Goal: Information Seeking & Learning: Learn about a topic

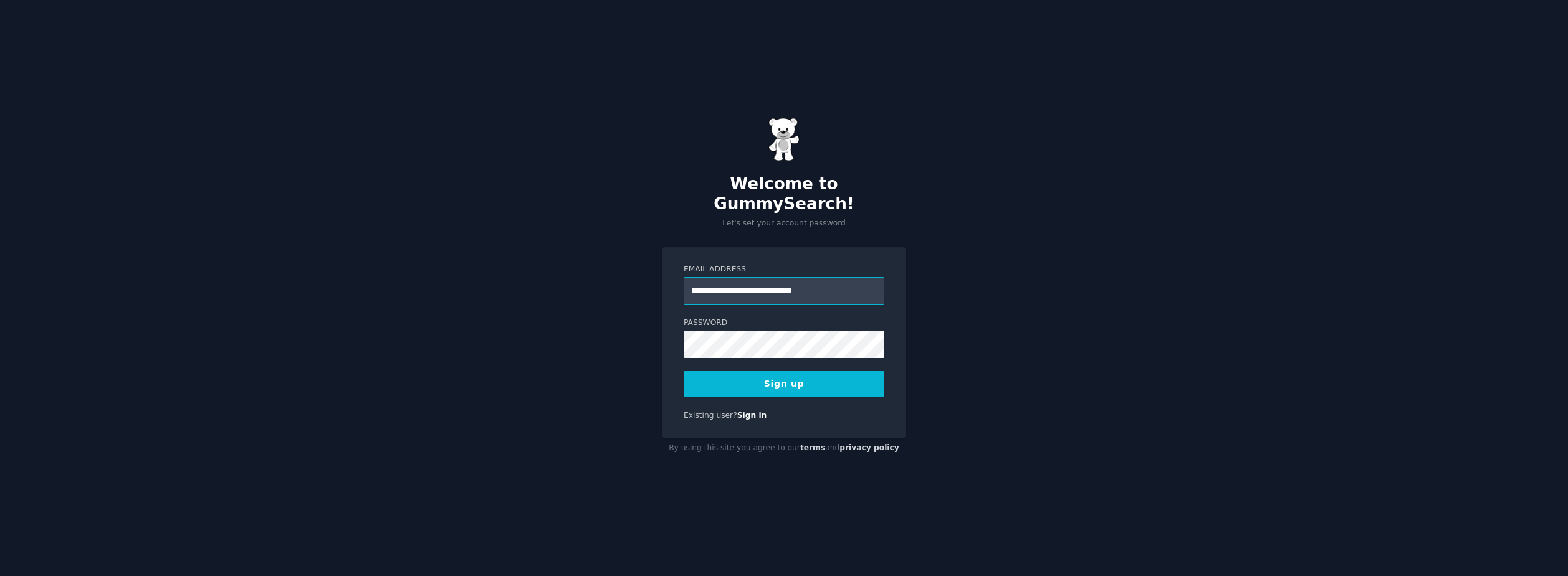
click at [784, 280] on input "**********" at bounding box center [784, 291] width 201 height 28
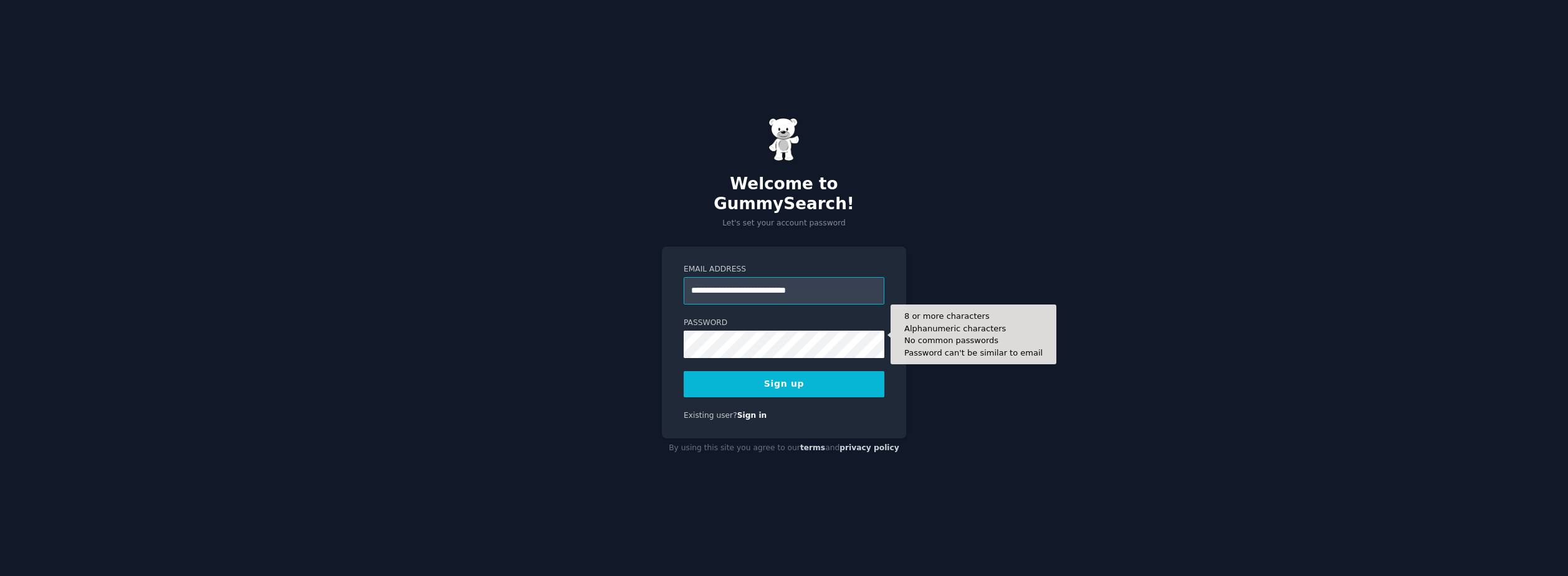
type input "**********"
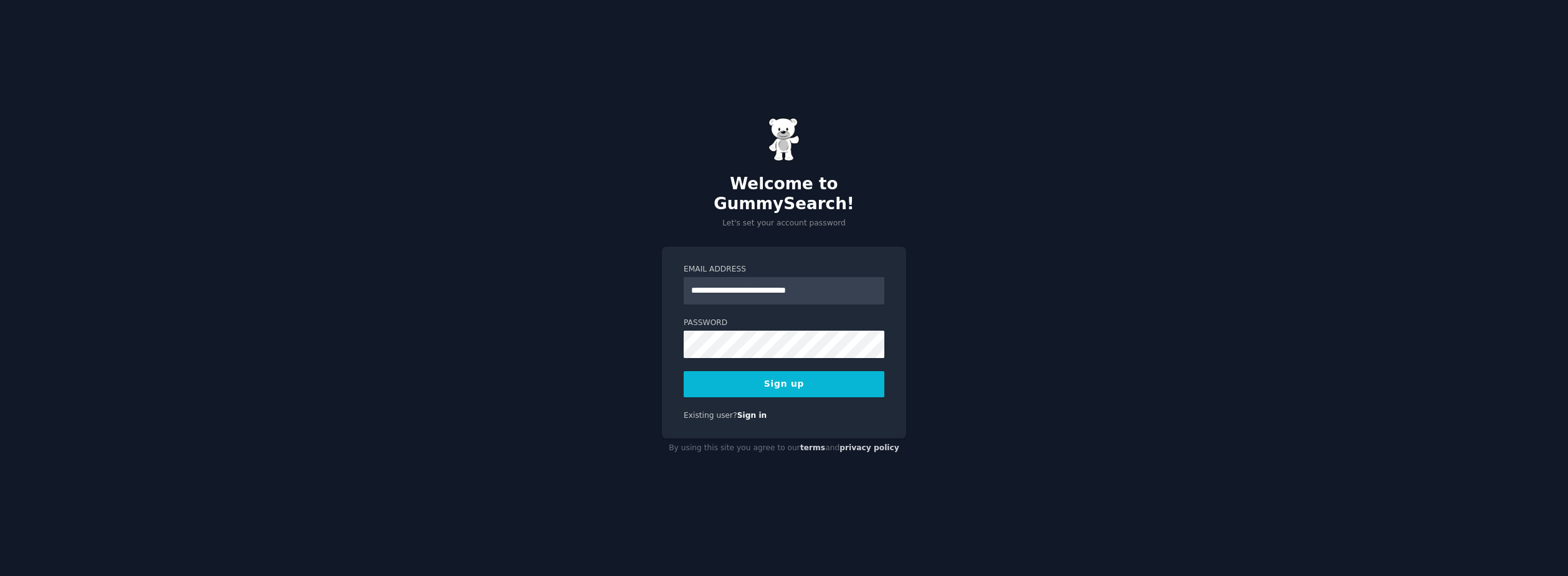
click at [785, 377] on button "Sign up" at bounding box center [784, 384] width 201 height 26
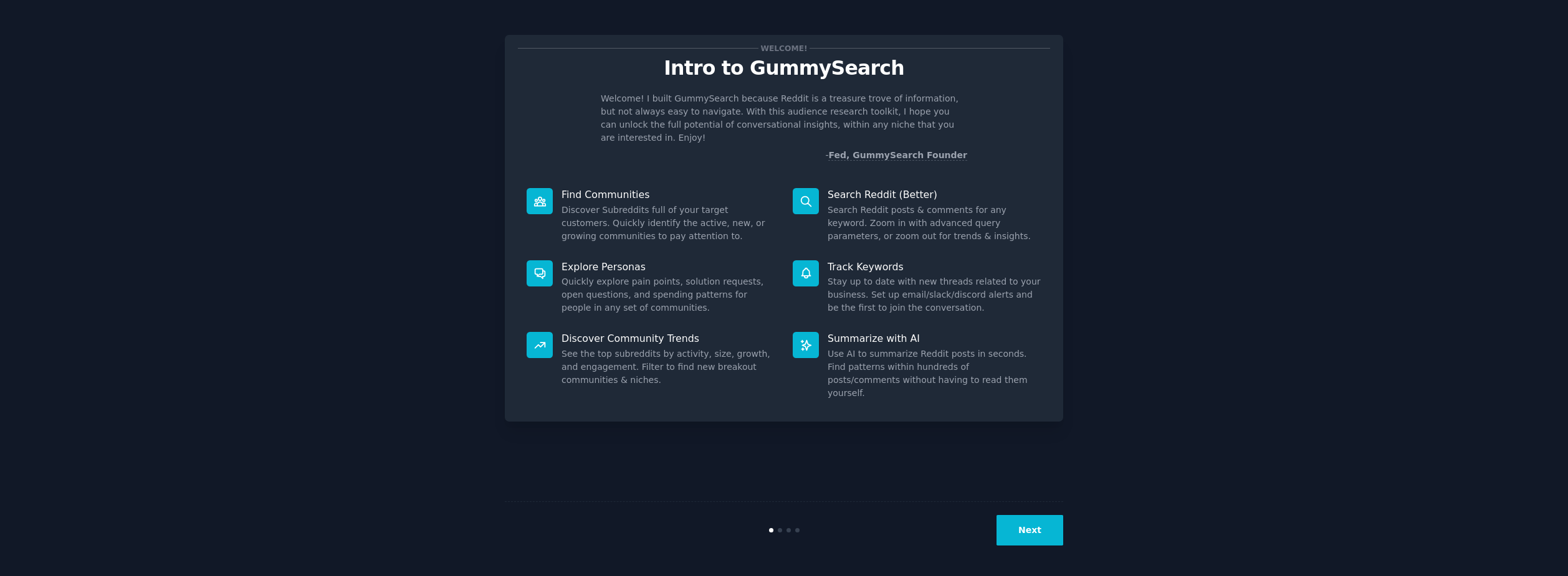
click at [1016, 537] on button "Next" at bounding box center [1029, 530] width 66 height 31
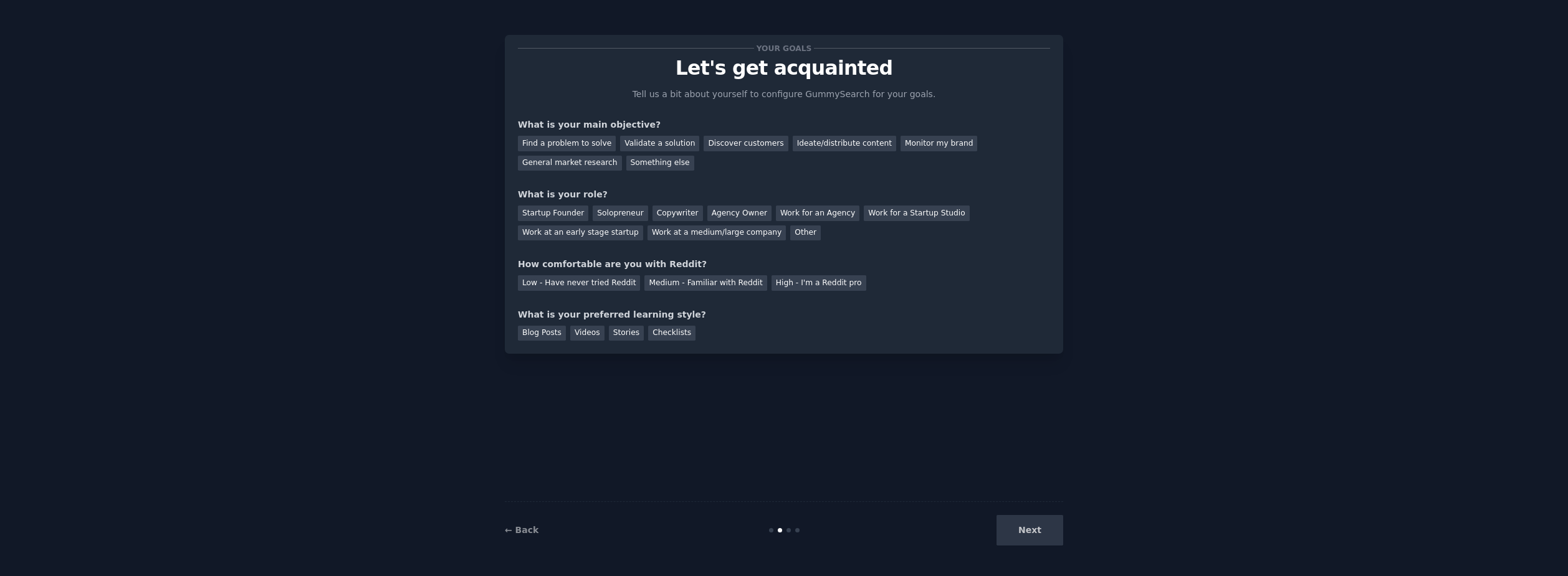
click at [1038, 525] on div "Next" at bounding box center [970, 530] width 186 height 31
click at [620, 333] on div "Stories" at bounding box center [626, 333] width 35 height 16
drag, startPoint x: 1047, startPoint y: 539, endPoint x: 788, endPoint y: 347, distance: 322.4
click at [1045, 534] on div "Next" at bounding box center [970, 530] width 186 height 31
click at [735, 275] on div "Low - Have never tried Reddit Medium - Familiar with Reddit High - I'm a Reddit…" at bounding box center [784, 281] width 532 height 20
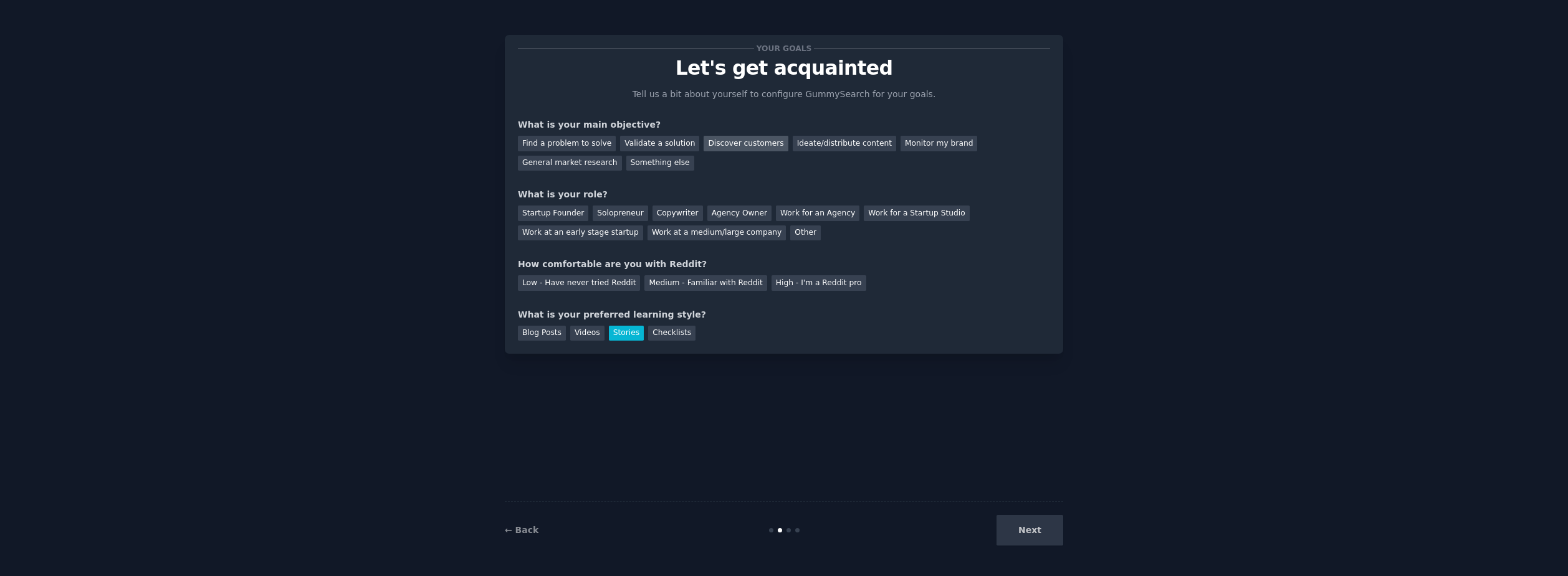
click at [717, 145] on div "Discover customers" at bounding box center [746, 143] width 84 height 16
click at [710, 214] on div "Agency Owner" at bounding box center [740, 213] width 64 height 16
click at [705, 286] on div "Medium - Familiar with Reddit" at bounding box center [705, 282] width 122 height 16
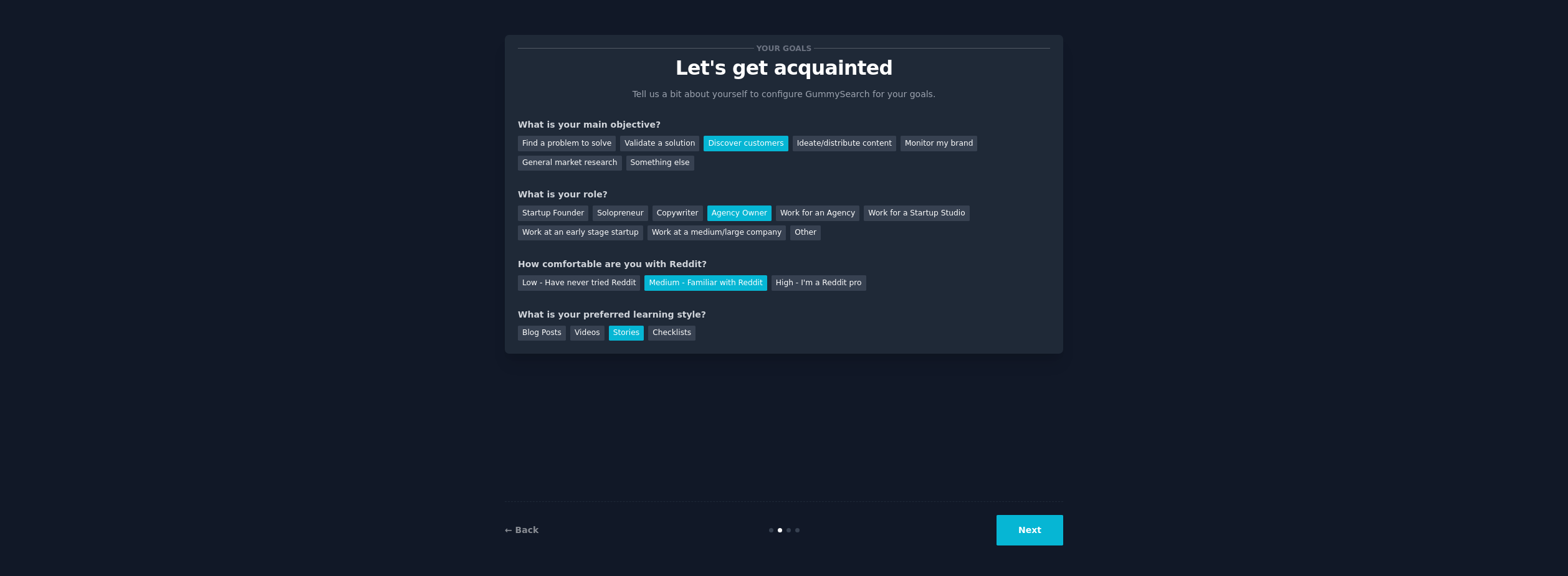
click at [704, 281] on div "Medium - Familiar with Reddit" at bounding box center [705, 282] width 122 height 16
click at [1051, 534] on button "Next" at bounding box center [1029, 530] width 66 height 31
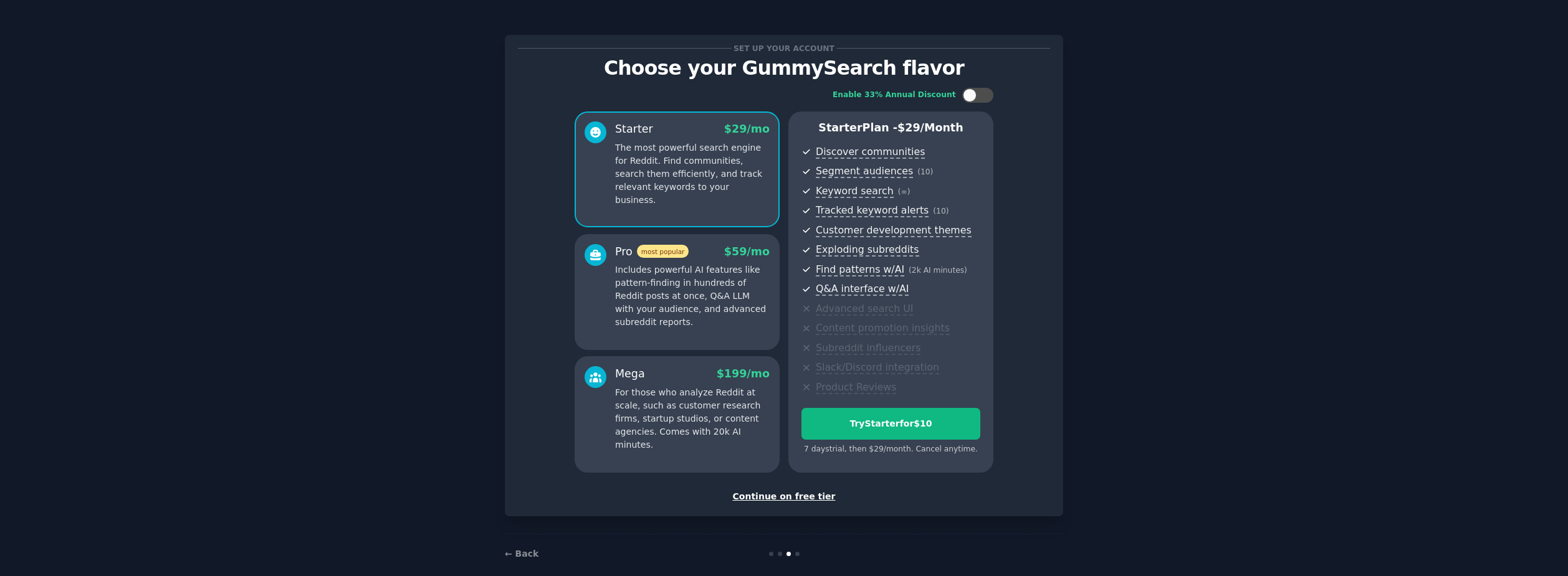
drag, startPoint x: 1024, startPoint y: 507, endPoint x: 1016, endPoint y: 516, distance: 12.0
click at [1027, 519] on div "Set up your account Choose your GummySearch flavor Enable 33% Annual Discount S…" at bounding box center [784, 295] width 558 height 556
click at [795, 496] on div "Continue on free tier" at bounding box center [784, 497] width 532 height 13
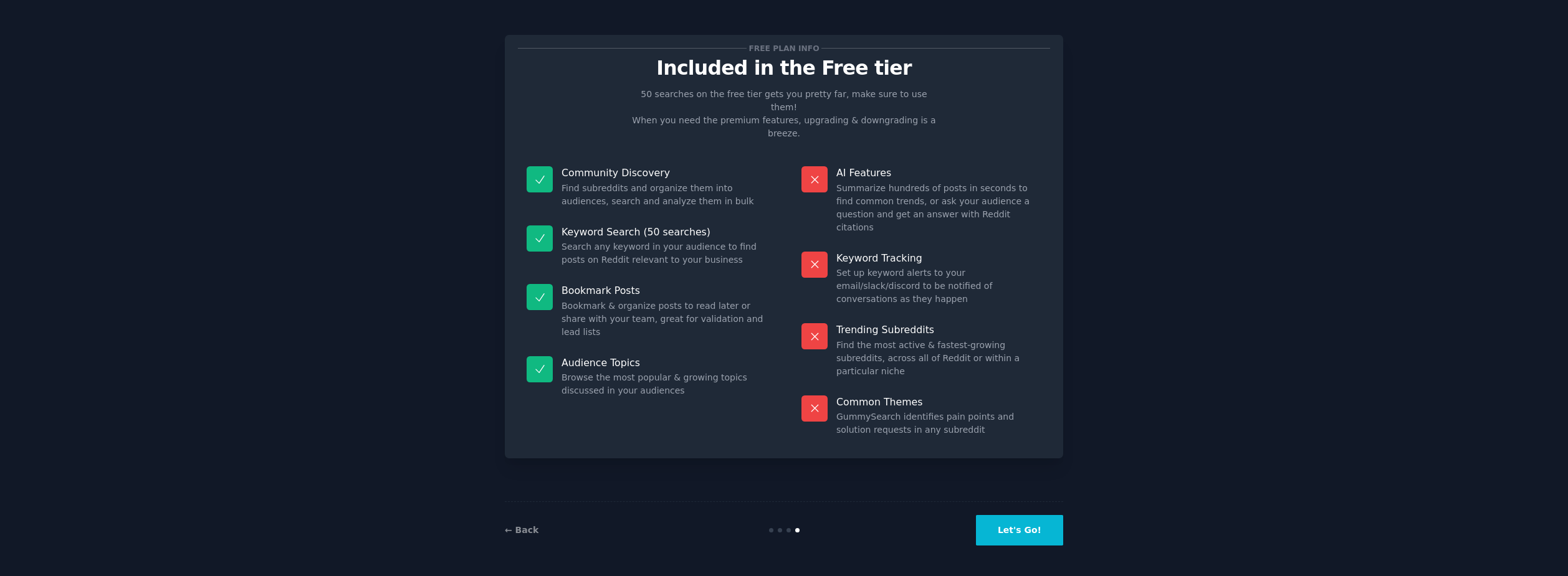
click at [1036, 541] on button "Let's Go!" at bounding box center [1019, 530] width 87 height 31
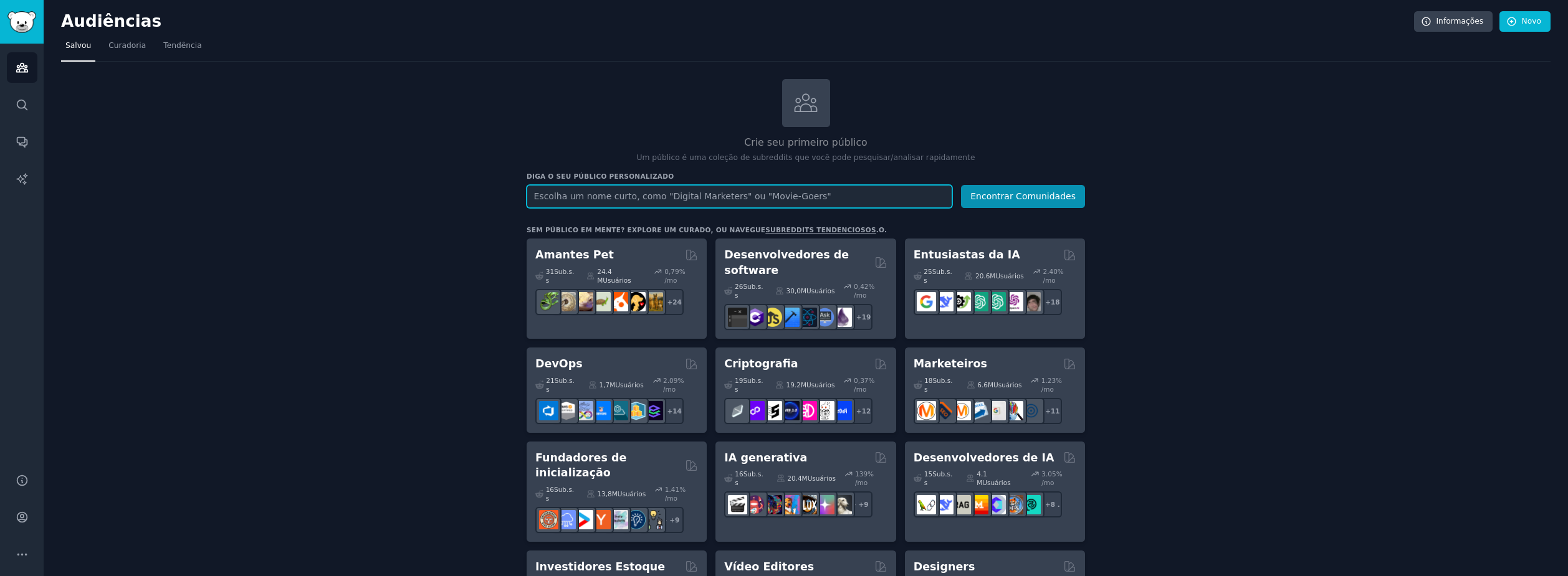
click at [625, 191] on input "text" at bounding box center [739, 196] width 426 height 23
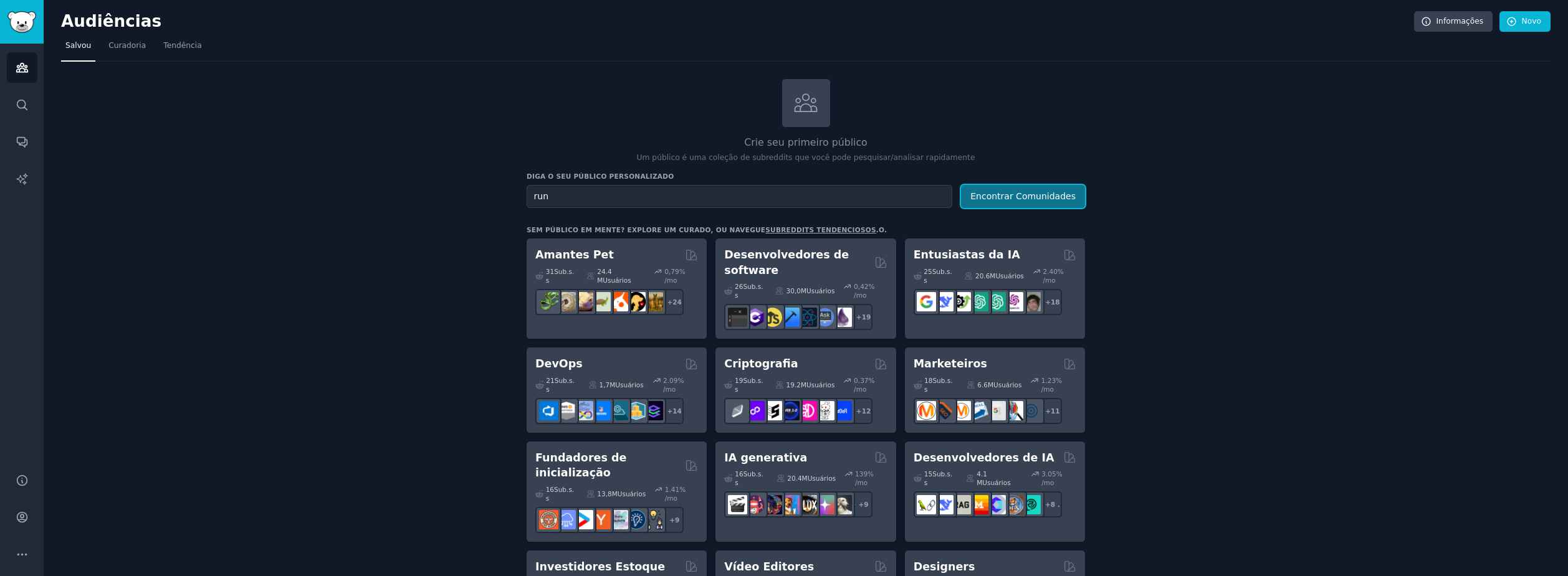
click at [1030, 198] on button "Encontrar Comunidades" at bounding box center [1023, 196] width 124 height 23
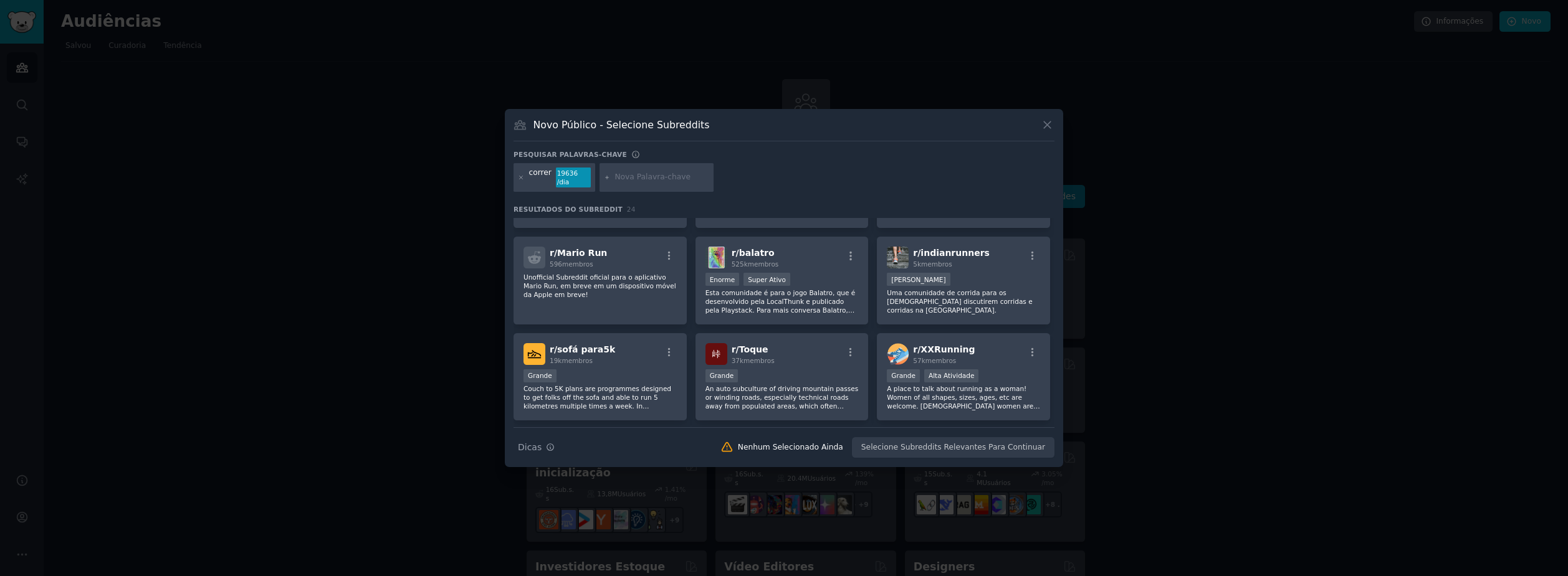
scroll to position [448, 0]
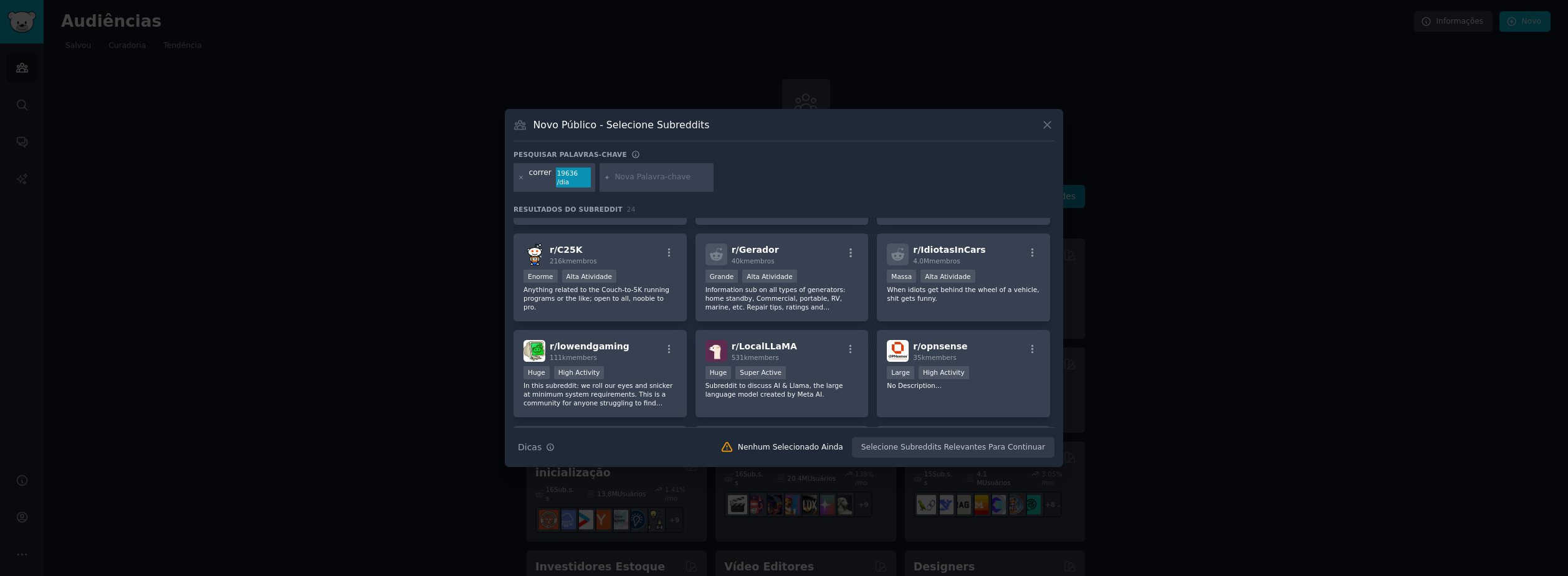
click at [1053, 127] on icon at bounding box center [1048, 125] width 13 height 13
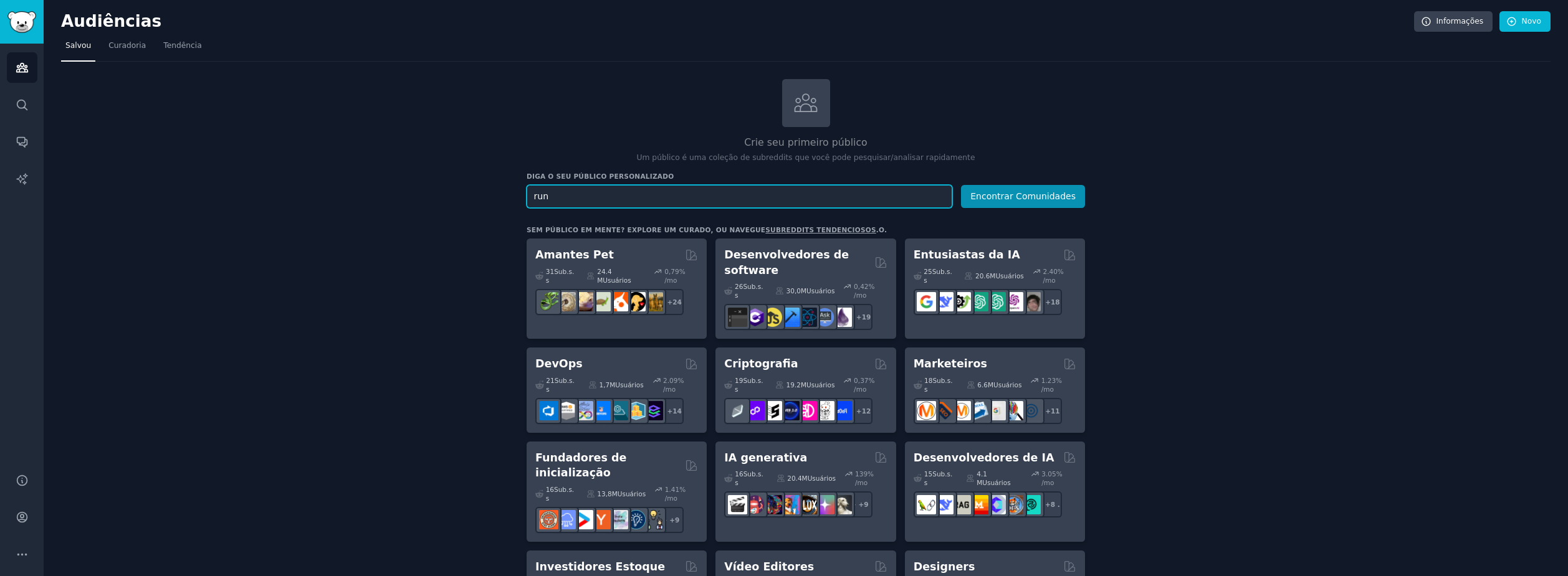
drag, startPoint x: 700, startPoint y: 192, endPoint x: 367, endPoint y: 192, distance: 333.0
click at [961, 185] on button "Encontrar Comunidades" at bounding box center [1023, 196] width 124 height 23
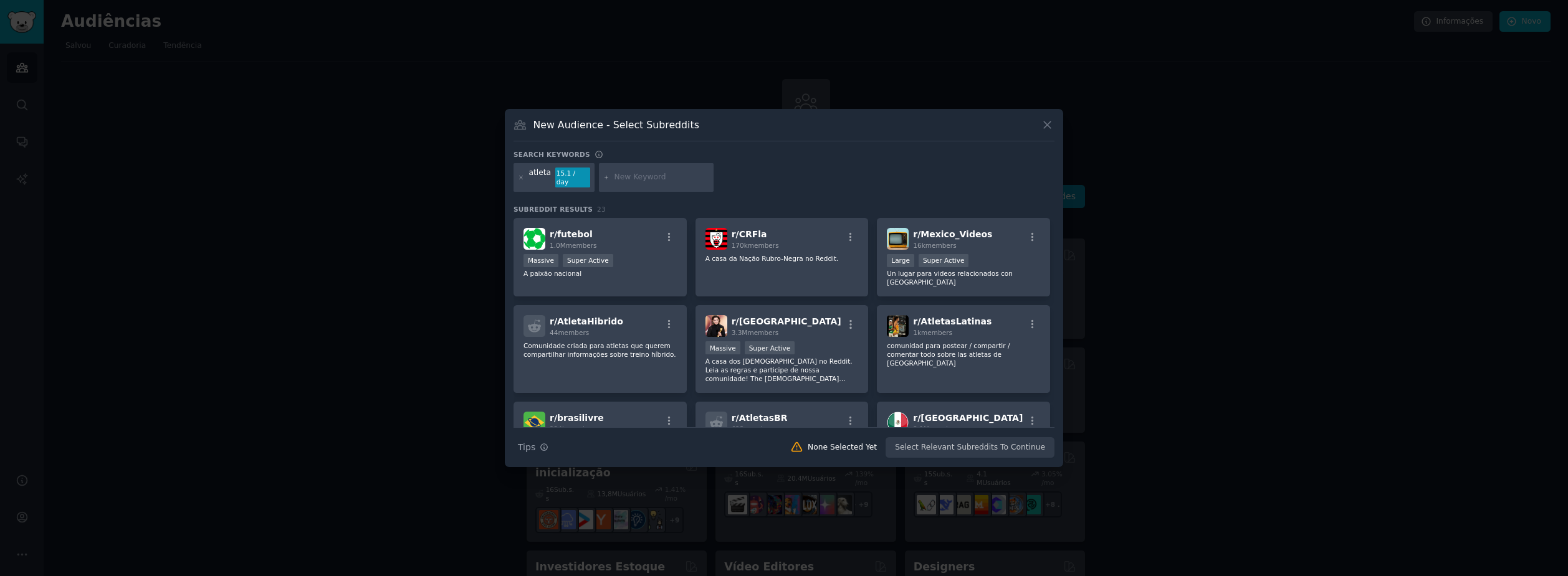
click at [1046, 130] on icon at bounding box center [1048, 125] width 13 height 13
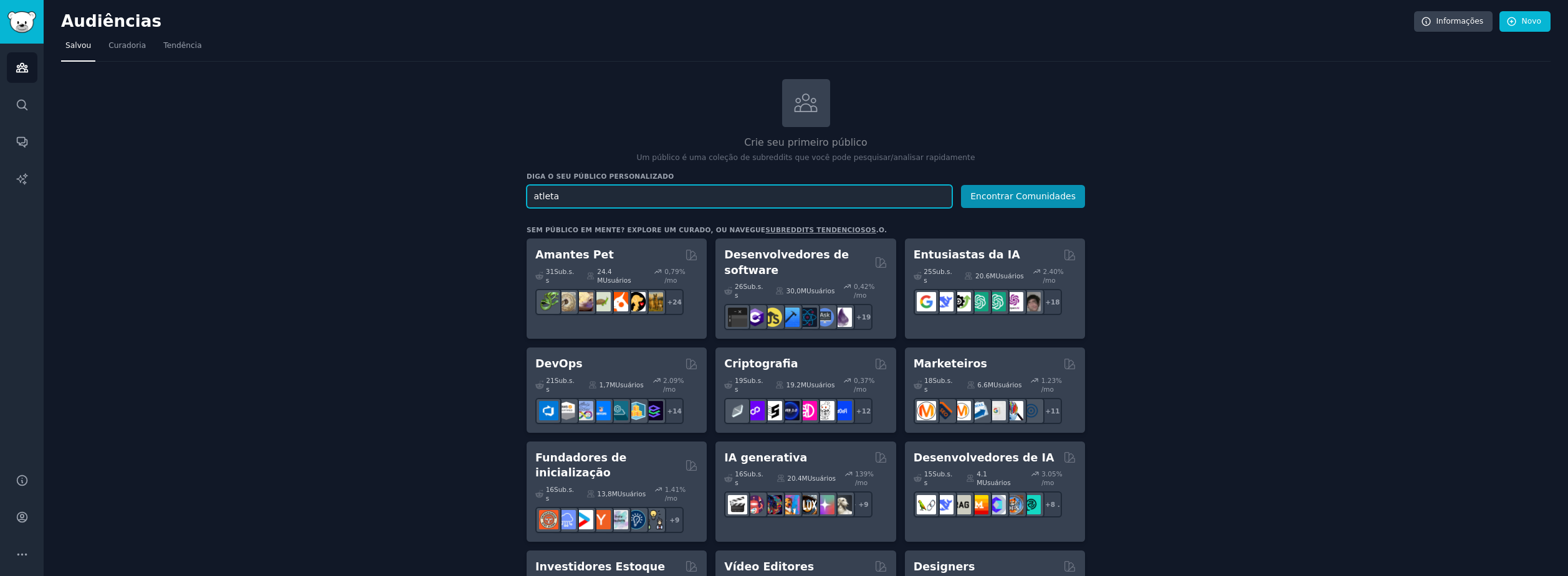
drag, startPoint x: 601, startPoint y: 200, endPoint x: 473, endPoint y: 189, distance: 128.5
type input "saas"
click at [961, 185] on button "Encontrar Comunidades" at bounding box center [1023, 196] width 124 height 23
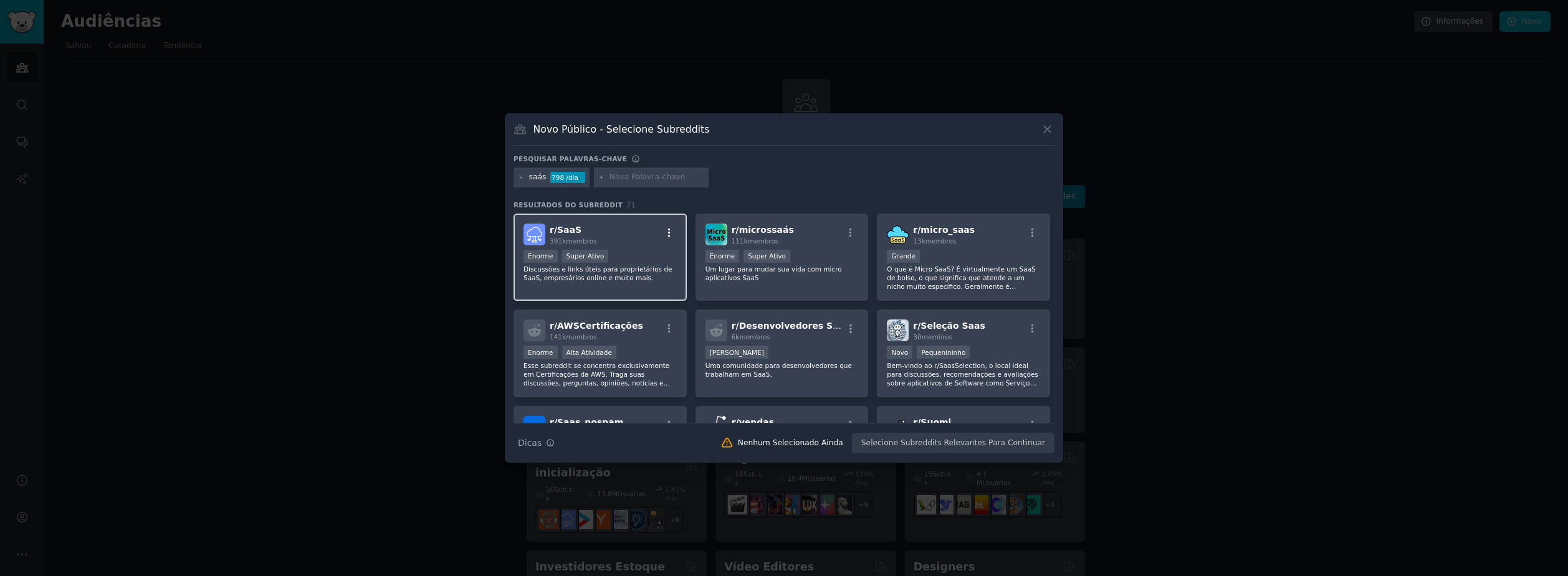
click at [666, 233] on icon "button" at bounding box center [669, 232] width 11 height 11
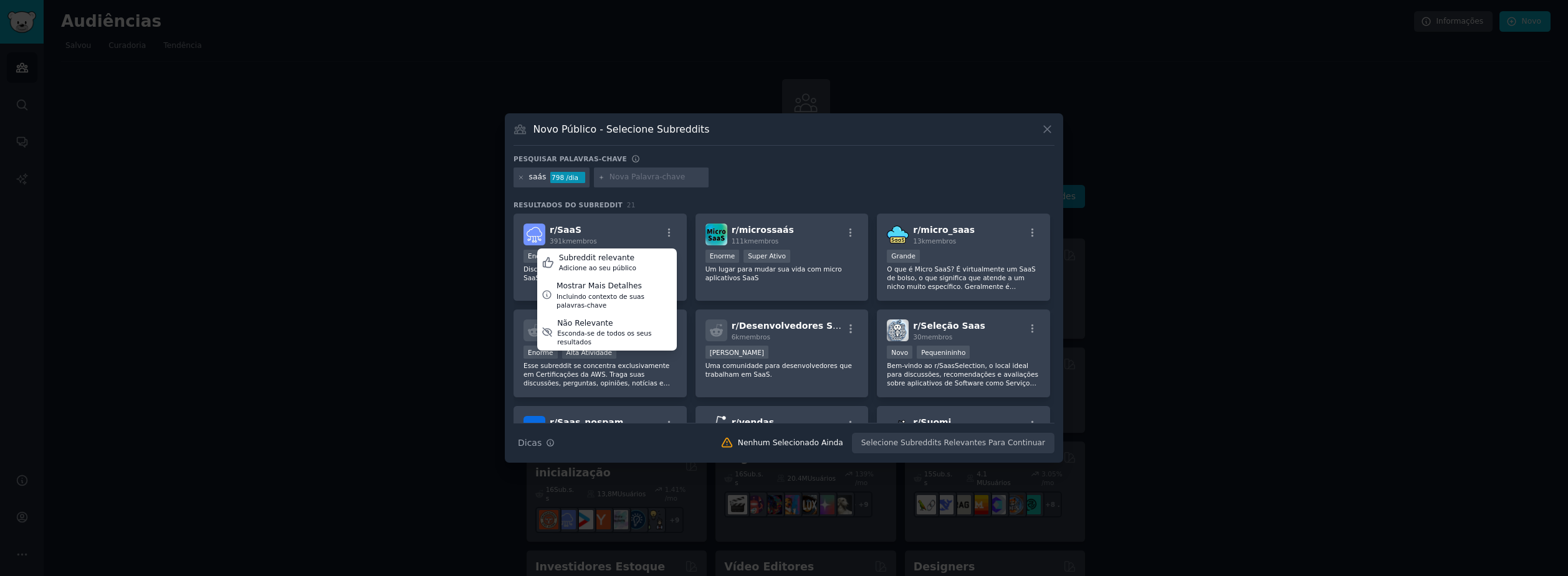
drag, startPoint x: 666, startPoint y: 233, endPoint x: 723, endPoint y: 189, distance: 72.0
click at [723, 189] on div "Pesquisar palavras-chave saás 798 /dia Resultados do Subreddit 21 r/ SaaS 391k …" at bounding box center [784, 304] width 541 height 300
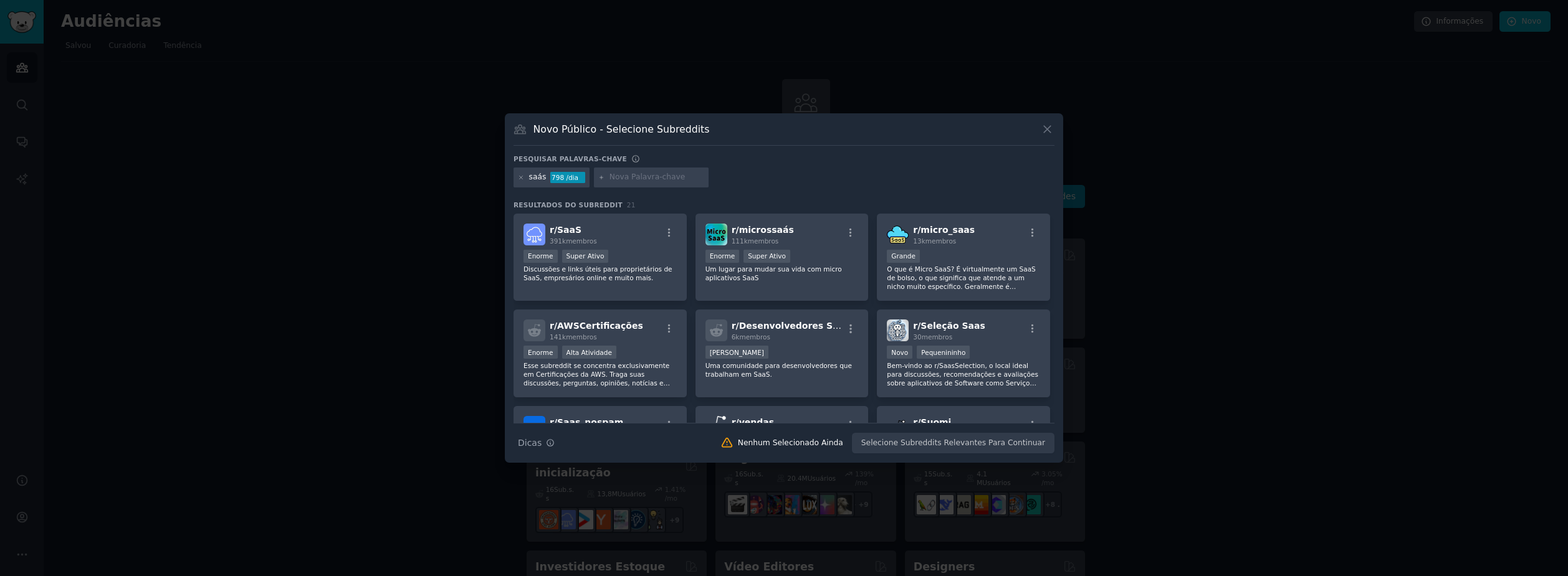
click at [762, 177] on div "saás 798 /dia" at bounding box center [784, 180] width 541 height 25
click at [624, 230] on div "r/ SaaS 391k membros" at bounding box center [600, 234] width 154 height 22
click at [646, 268] on p "Discussões e links úteis para proprietários de SaaS, empresários online e muito…" at bounding box center [600, 273] width 154 height 17
click at [648, 258] on div ">= percentil 95 para envios /dia Enorme Super Ativo" at bounding box center [600, 257] width 154 height 16
click at [1031, 446] on button "Criar Público" at bounding box center [1021, 443] width 66 height 21
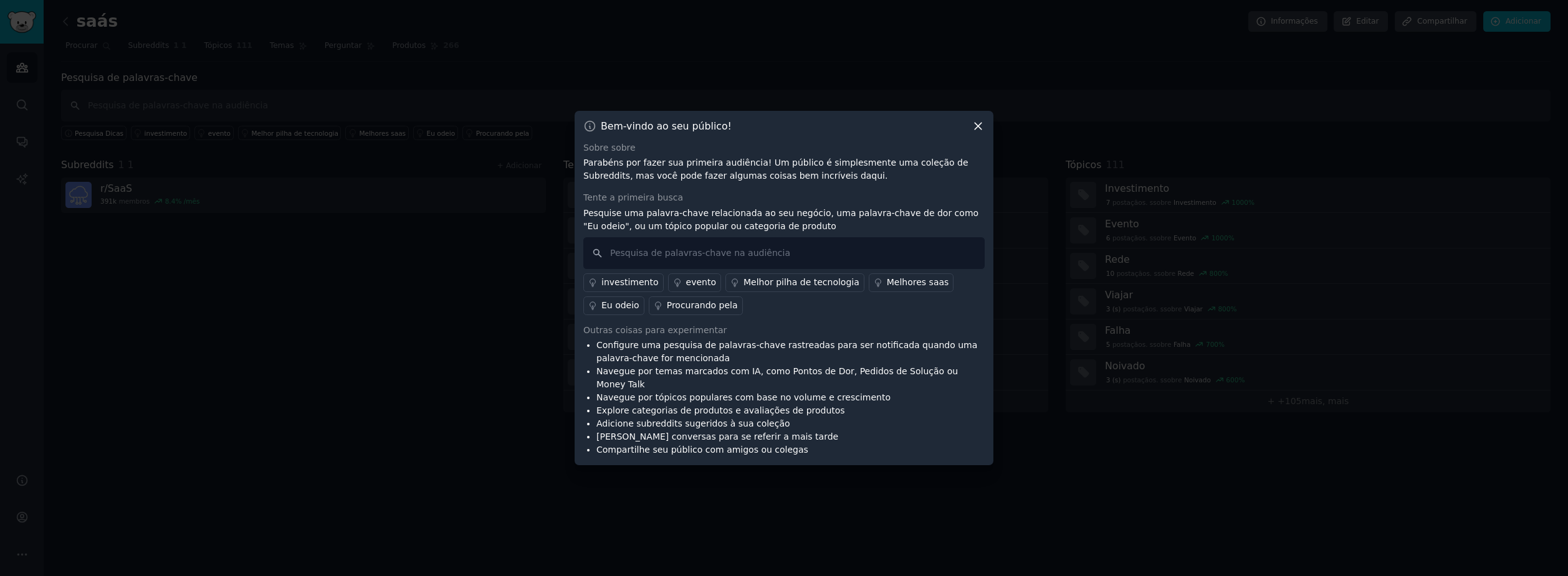
click at [889, 289] on div "Melhores saas" at bounding box center [918, 282] width 63 height 13
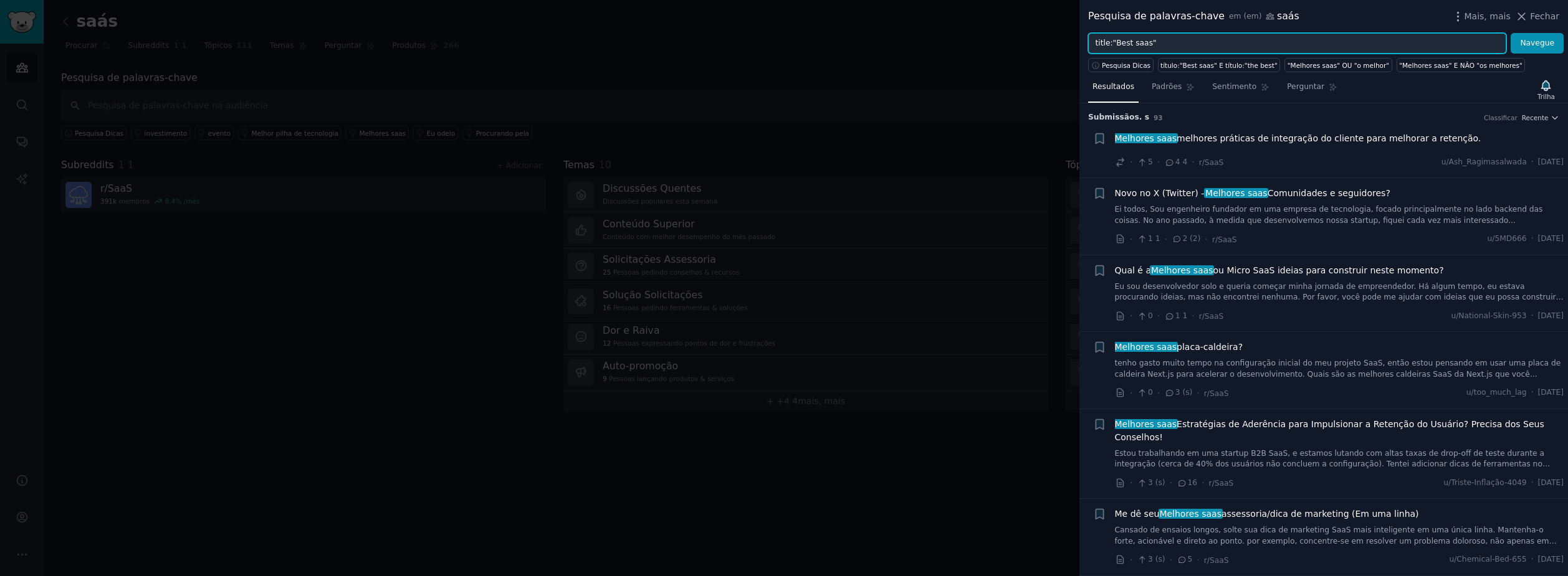
drag, startPoint x: 1179, startPoint y: 39, endPoint x: 939, endPoint y: 29, distance: 240.2
click at [967, 32] on div "Pesquisa de palavras-chave em (em) saás Mais, mais Fechar title:"Best saas" Nav…" at bounding box center [784, 288] width 1568 height 576
click at [1195, 271] on span "Melhores saas" at bounding box center [1182, 270] width 64 height 10
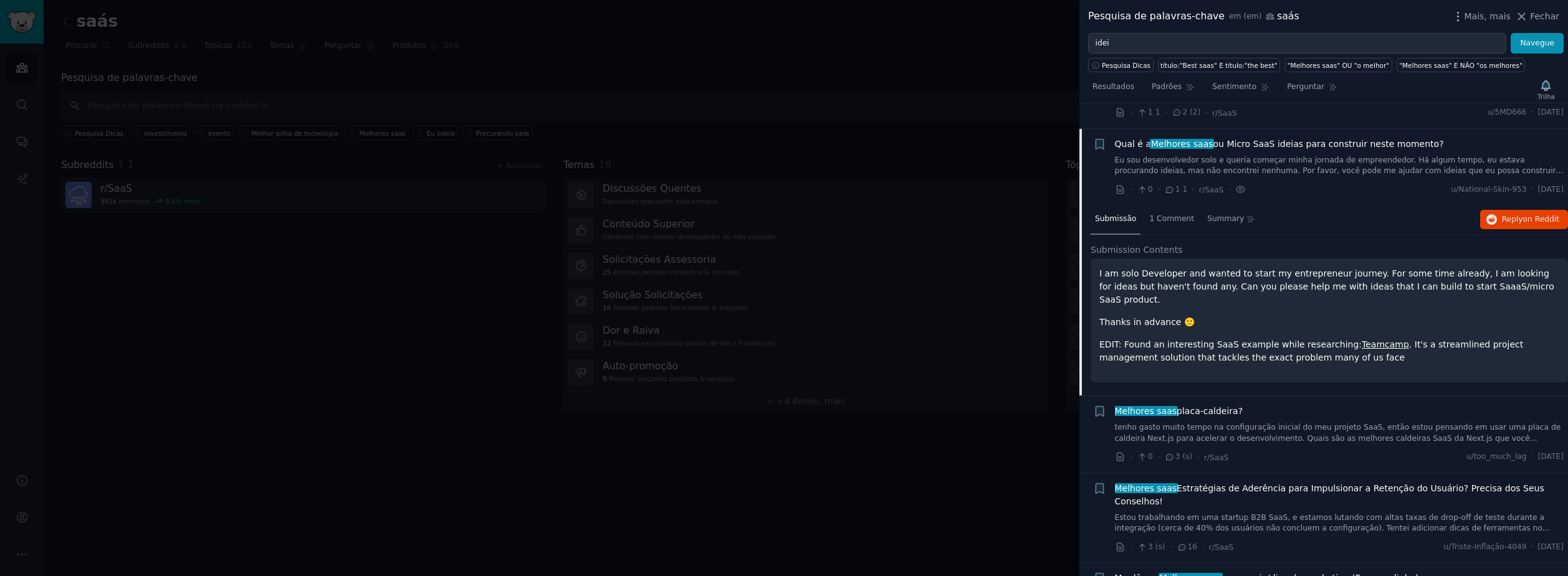
scroll to position [152, 0]
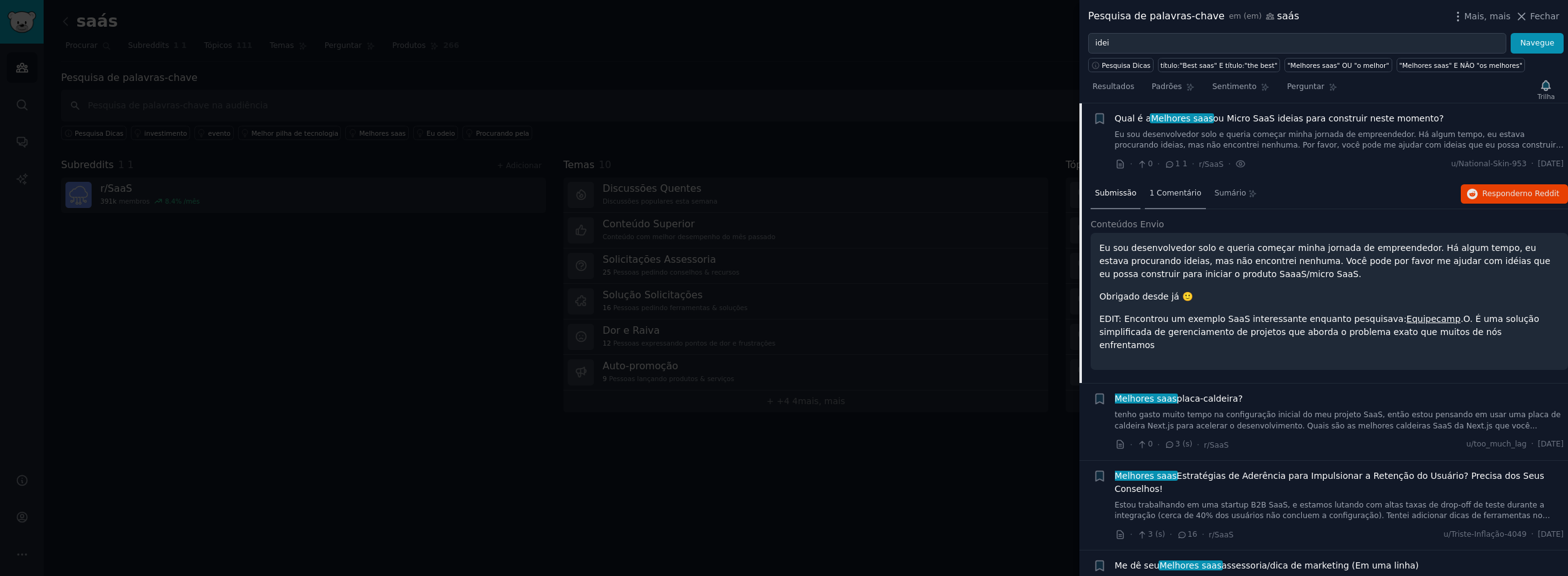
click at [1149, 194] on span "1 Comentário" at bounding box center [1174, 193] width 51 height 11
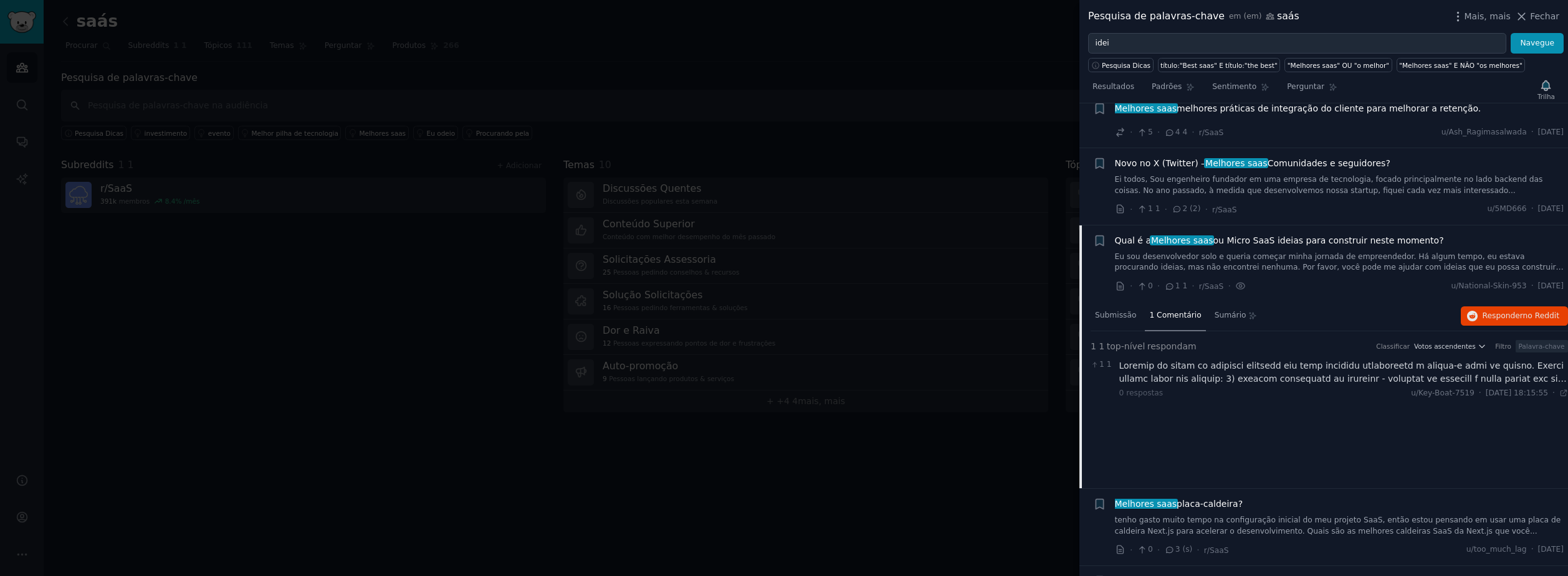
scroll to position [0, 0]
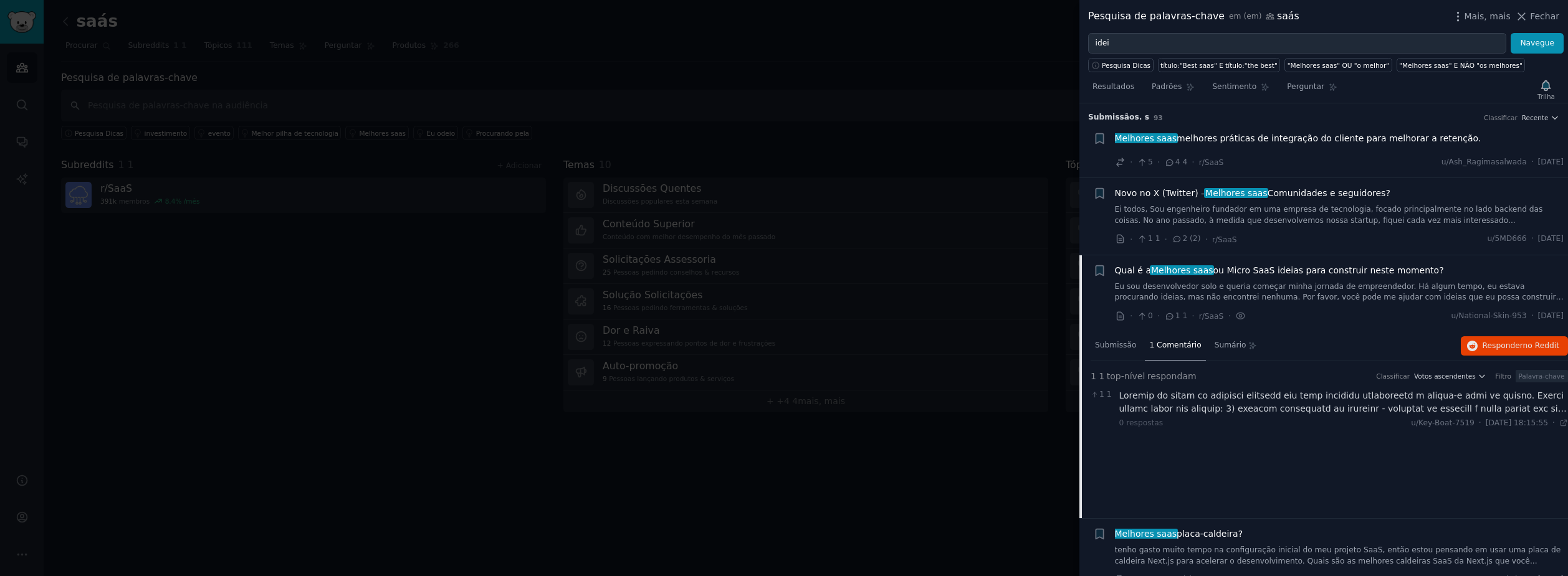
click at [1278, 141] on span "Melhores saas melhores práticas de integração do cliente para melhorar a retenç…" at bounding box center [1297, 139] width 366 height 13
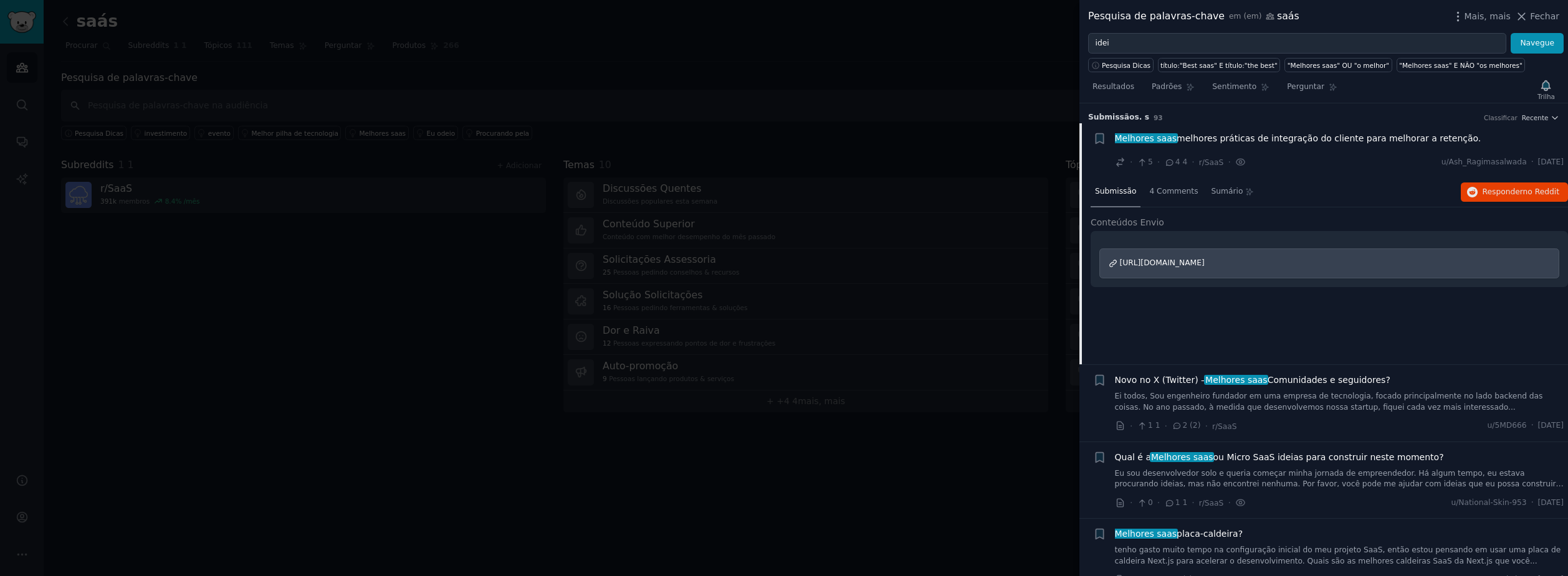
scroll to position [20, 0]
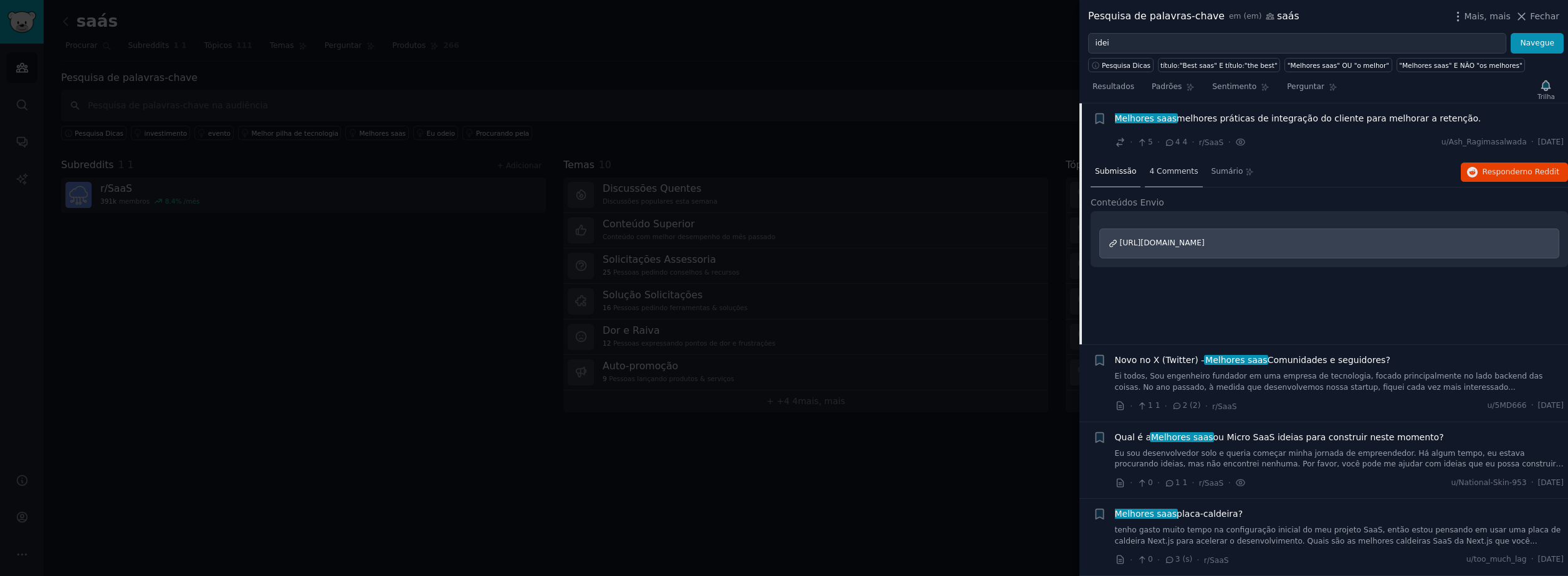
click at [1161, 174] on span "4 Comments" at bounding box center [1173, 171] width 48 height 11
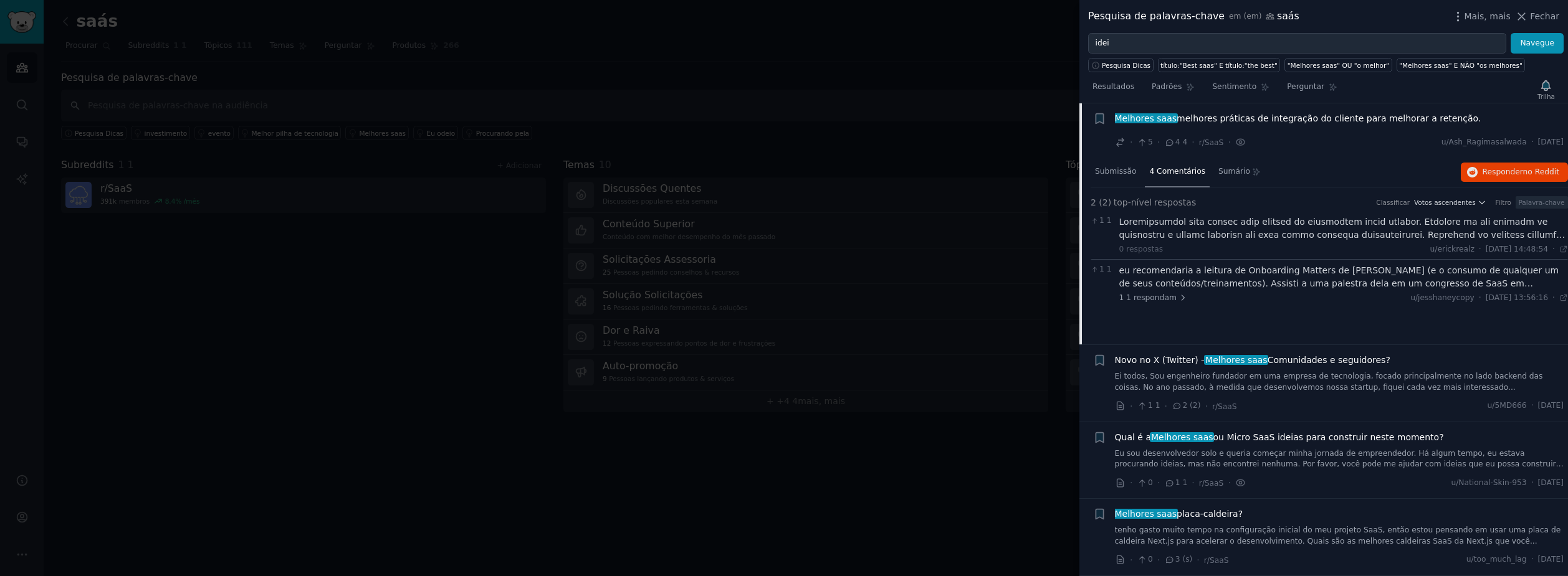
click at [1168, 143] on icon at bounding box center [1169, 143] width 11 height 9
click at [1125, 176] on span "Submissão" at bounding box center [1115, 171] width 41 height 11
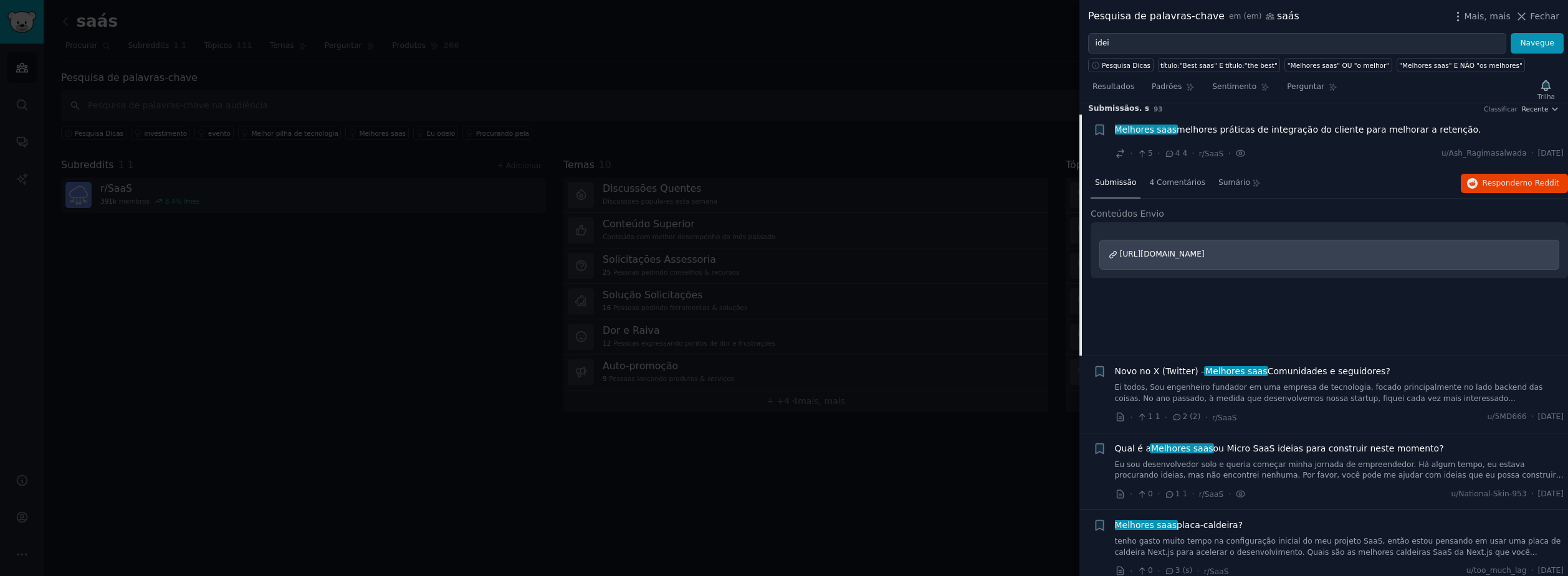
scroll to position [0, 0]
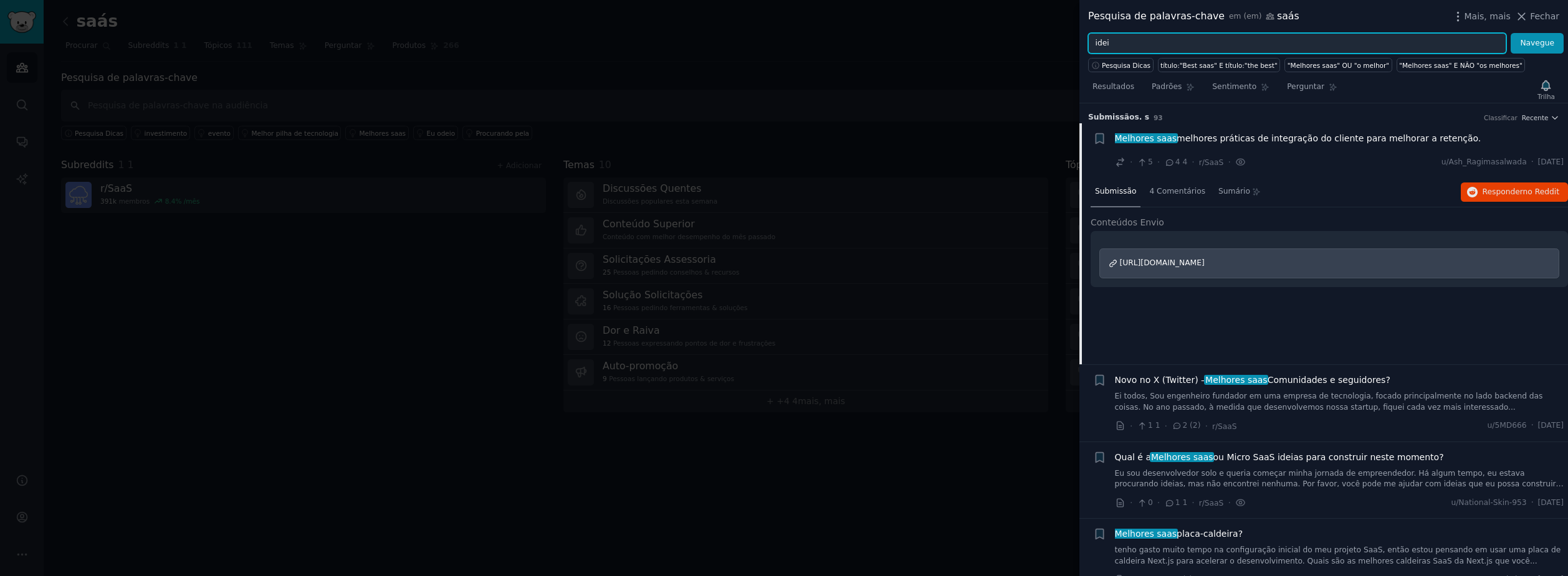
drag, startPoint x: 1121, startPoint y: 45, endPoint x: 1029, endPoint y: 45, distance: 92.0
click at [1028, 44] on div "Pesquisa de palavras-chave em (em) saás Mais, mais Fechar idei Navegue Pesquisa…" at bounding box center [784, 288] width 1568 height 576
type input "ideias de [PERSON_NAME]"
click at [1511, 33] on button "Navegue" at bounding box center [1537, 43] width 53 height 21
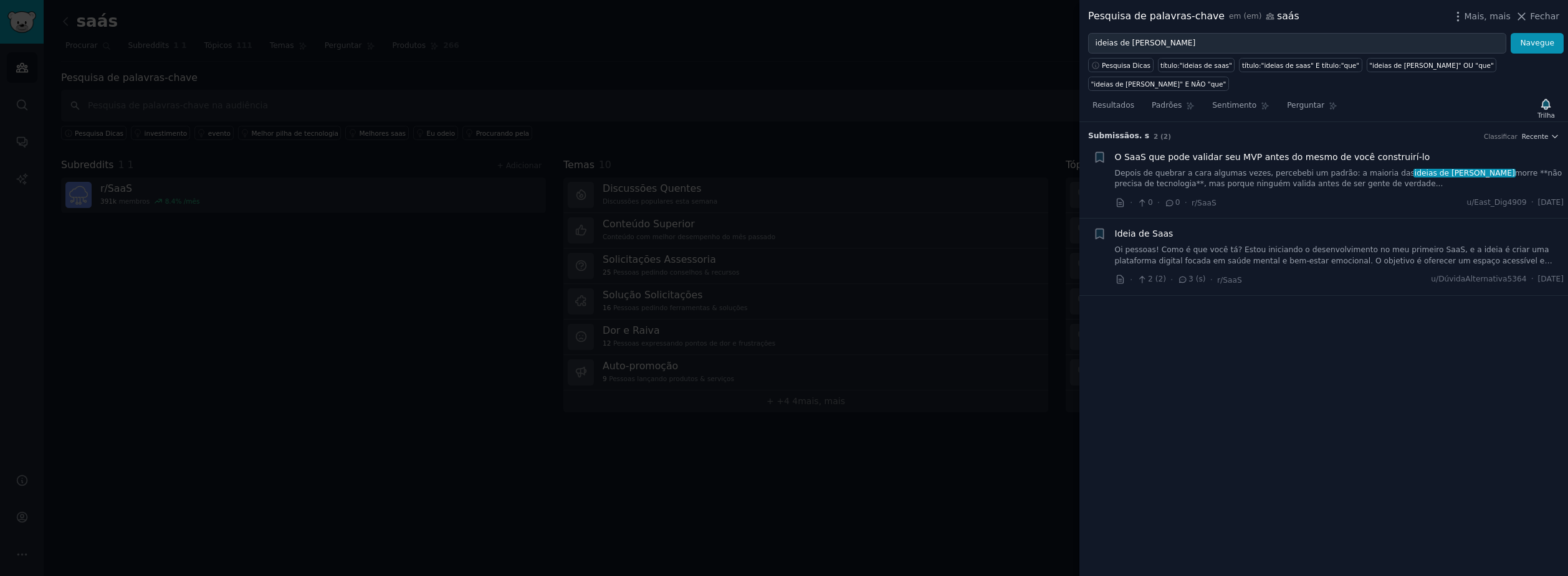
click at [1157, 168] on link "Depois de quebrar a cara algumas vezes, percebebi um padrão: a maioria das idei…" at bounding box center [1339, 179] width 450 height 22
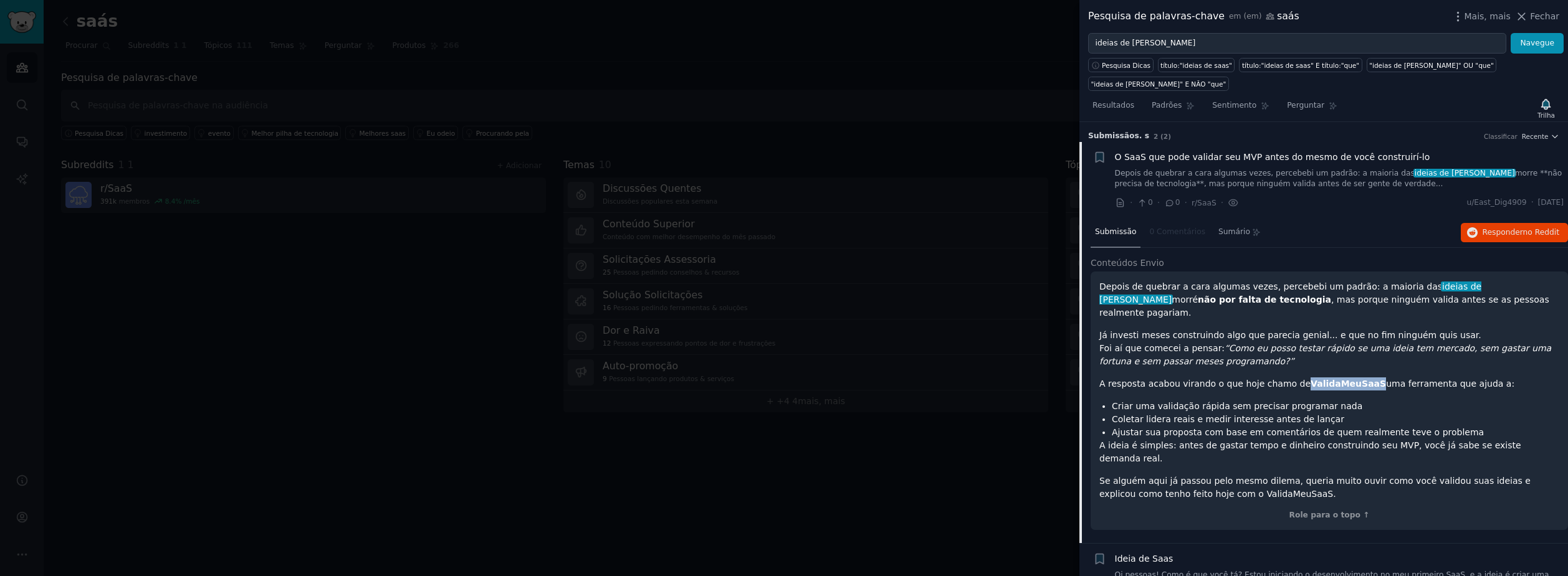
drag, startPoint x: 1350, startPoint y: 354, endPoint x: 1288, endPoint y: 352, distance: 62.0
click at [1311, 379] on strong "ValidaMeuSaaS" at bounding box center [1348, 383] width 75 height 10
drag, startPoint x: 1534, startPoint y: 14, endPoint x: 1528, endPoint y: 32, distance: 19.0
click at [1535, 15] on span "Fechar" at bounding box center [1544, 16] width 29 height 13
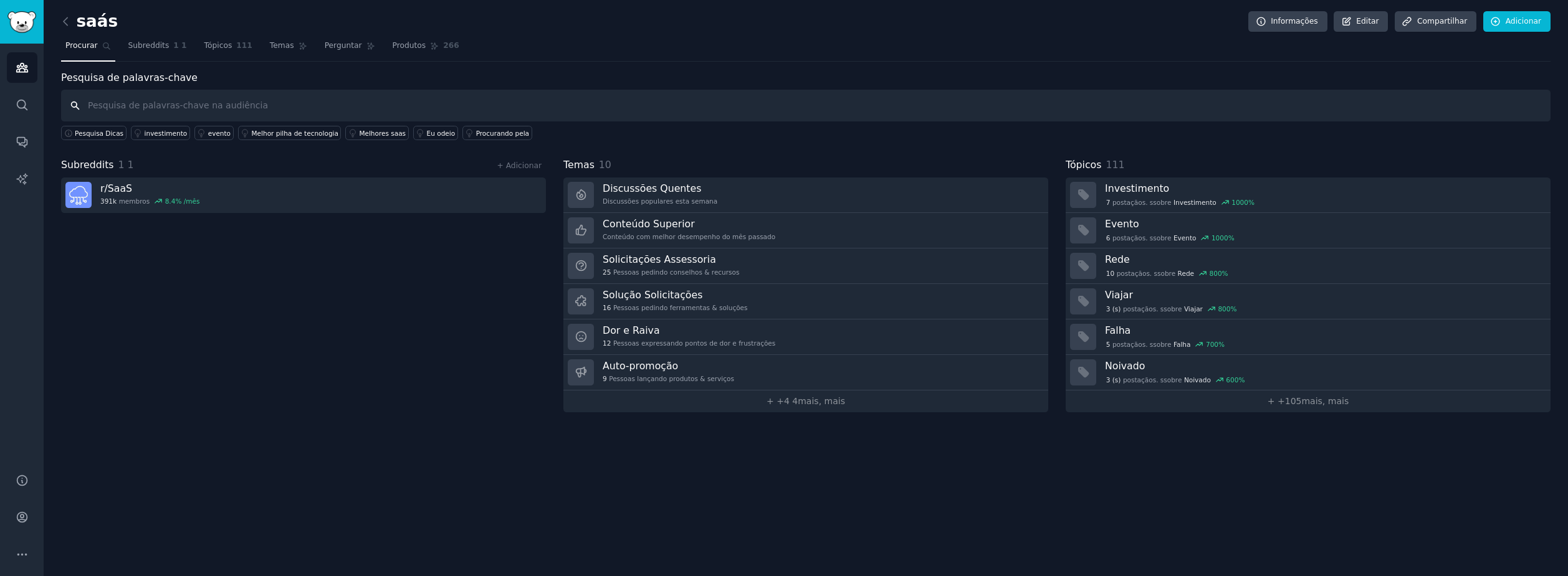
click at [107, 103] on input "text" at bounding box center [805, 105] width 1489 height 32
click at [265, 39] on link "Temas" at bounding box center [289, 48] width 46 height 25
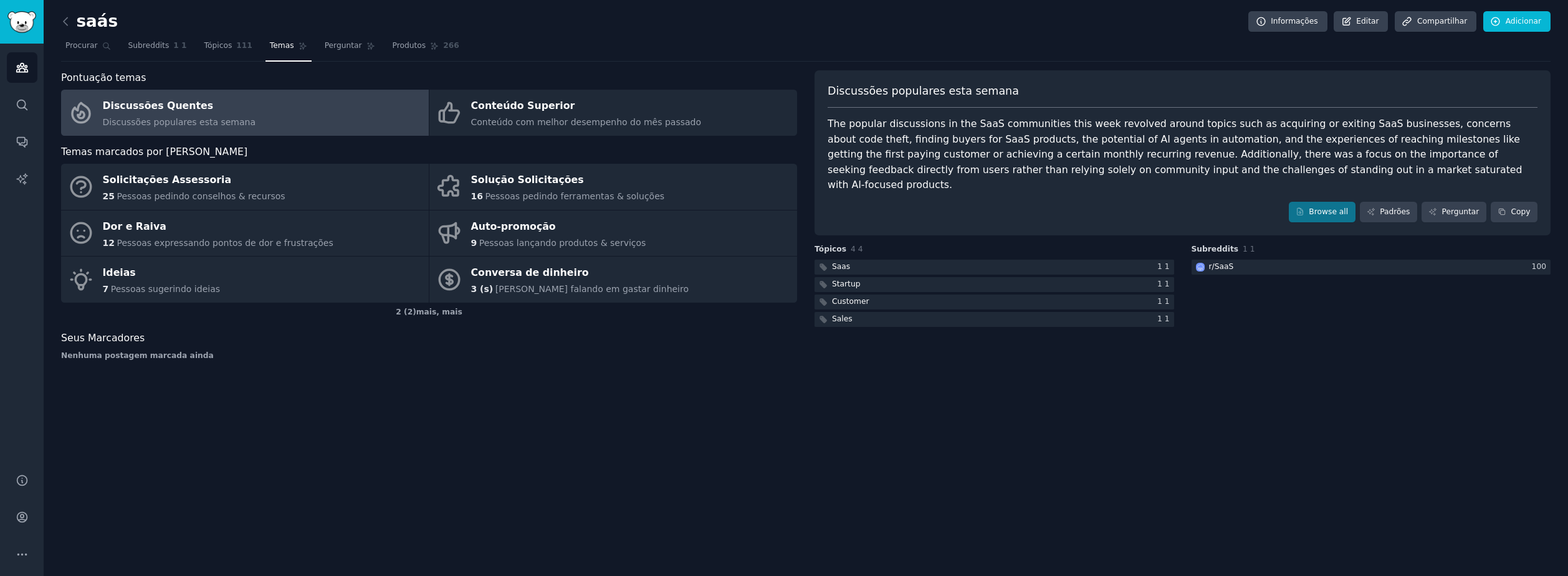
click at [182, 112] on div "Discussões Quentes" at bounding box center [180, 107] width 154 height 20
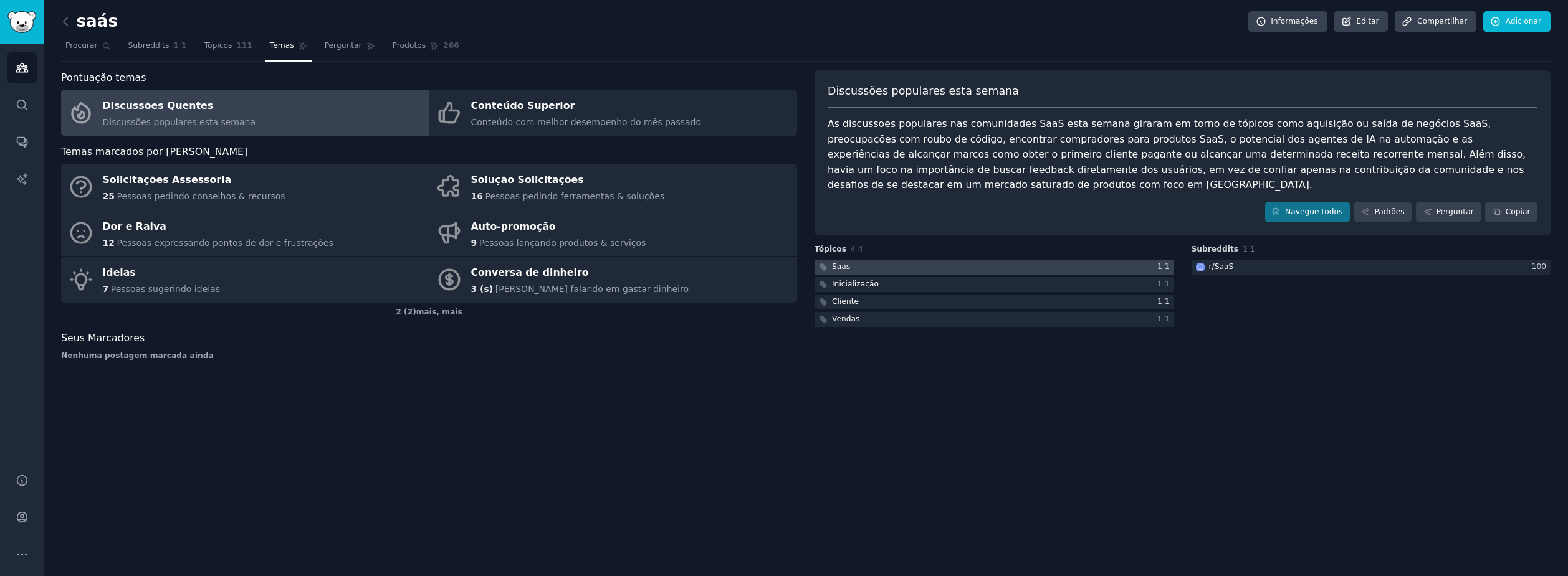
click at [834, 262] on div "Saas" at bounding box center [841, 267] width 18 height 11
